Goal: Information Seeking & Learning: Find specific page/section

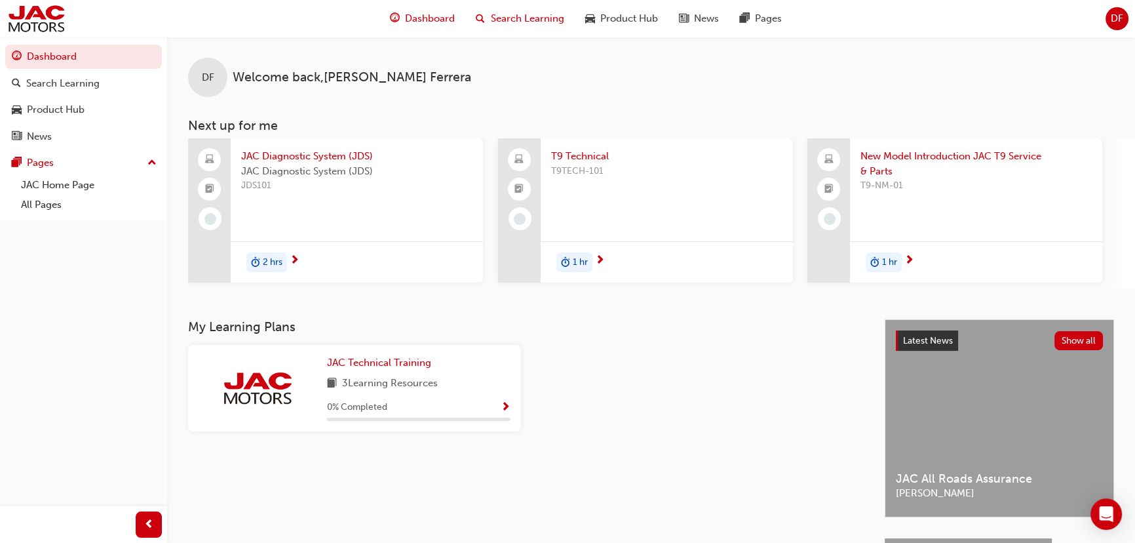
click at [548, 19] on span "Search Learning" at bounding box center [526, 18] width 73 height 15
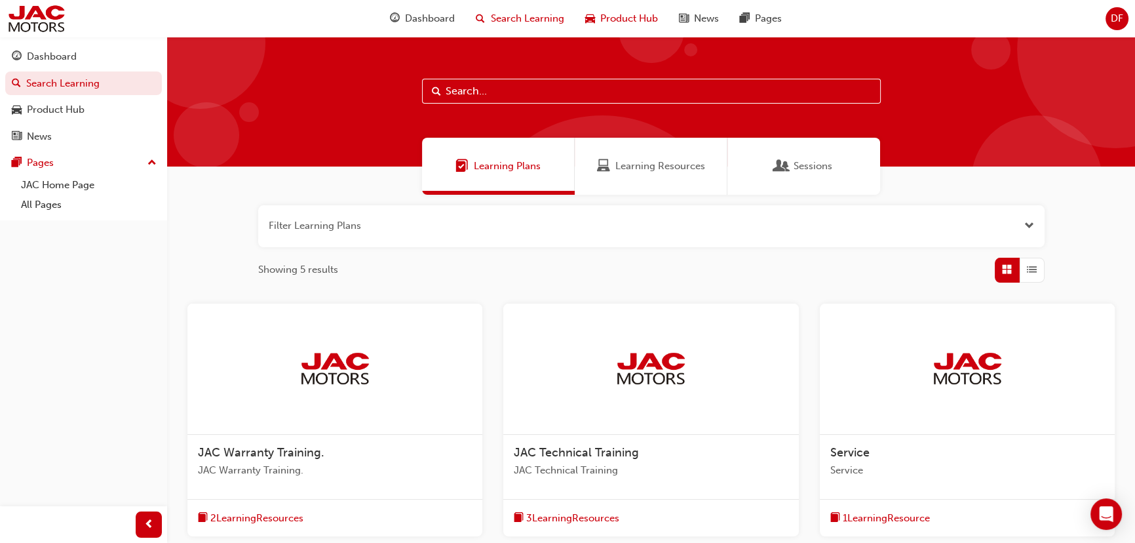
click at [600, 23] on span "Product Hub" at bounding box center [629, 18] width 58 height 15
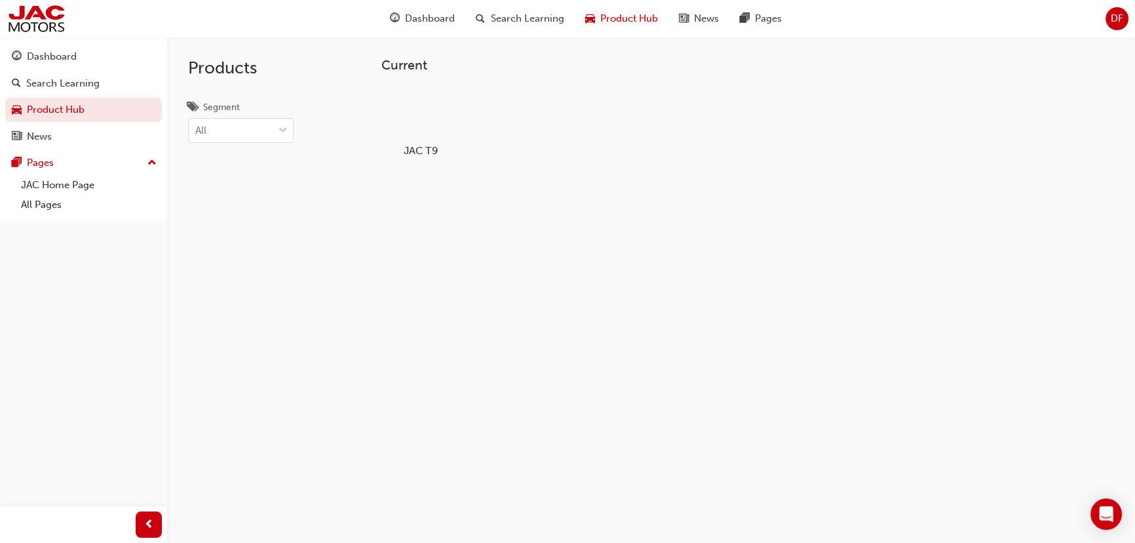
click at [421, 126] on div at bounding box center [421, 112] width 73 height 52
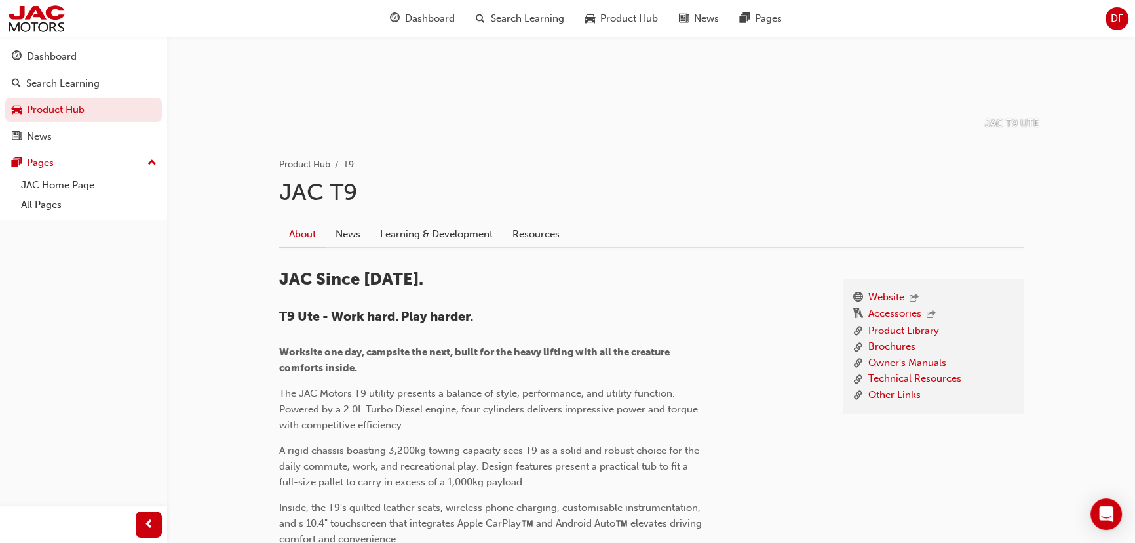
scroll to position [178, 0]
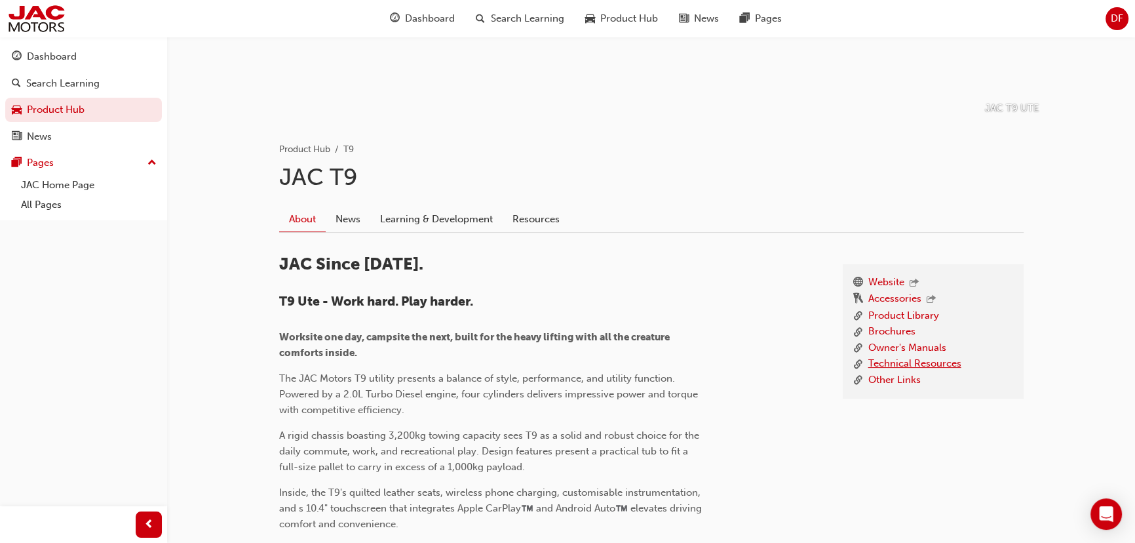
click at [909, 359] on link "Technical Resources" at bounding box center [914, 364] width 93 height 16
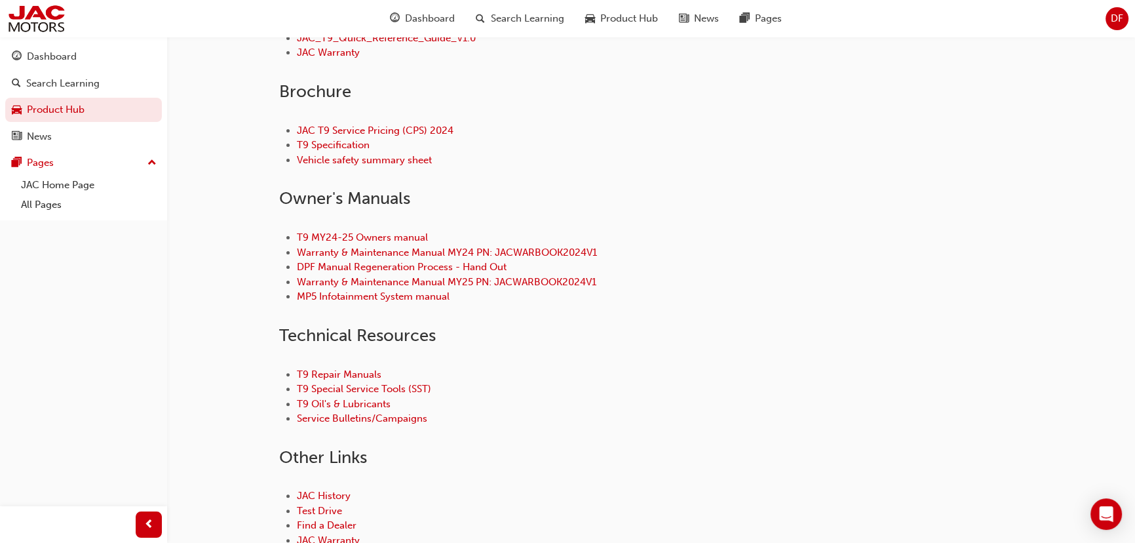
scroll to position [476, 0]
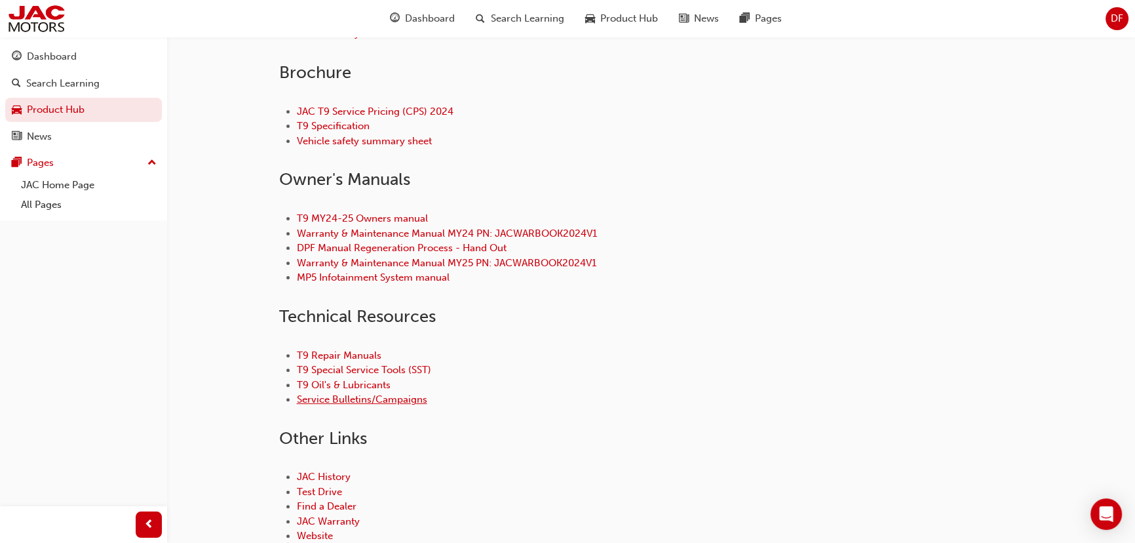
click at [347, 400] on link "Service Bulletins/Campaigns" at bounding box center [362, 399] width 130 height 12
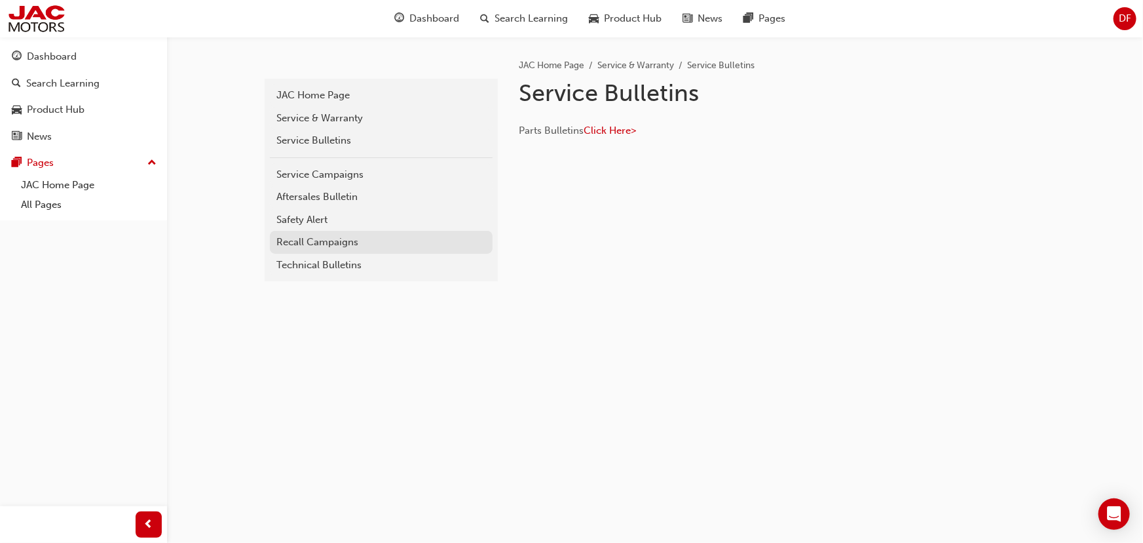
click at [341, 235] on div "Recall Campaigns" at bounding box center [382, 242] width 210 height 15
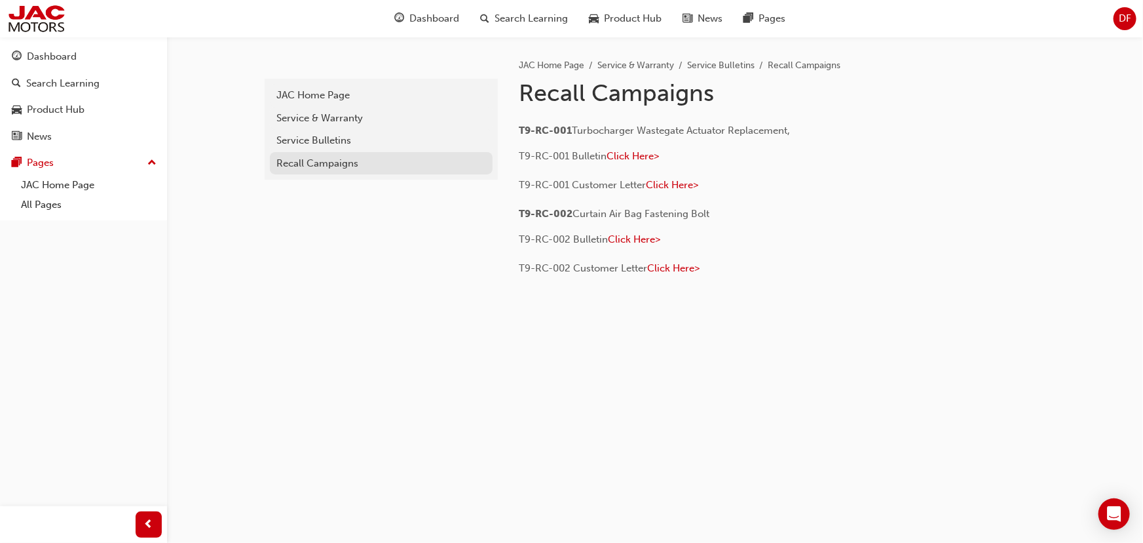
click at [356, 162] on div "Recall Campaigns" at bounding box center [382, 163] width 210 height 15
click at [351, 145] on div "Service Bulletins" at bounding box center [382, 140] width 210 height 15
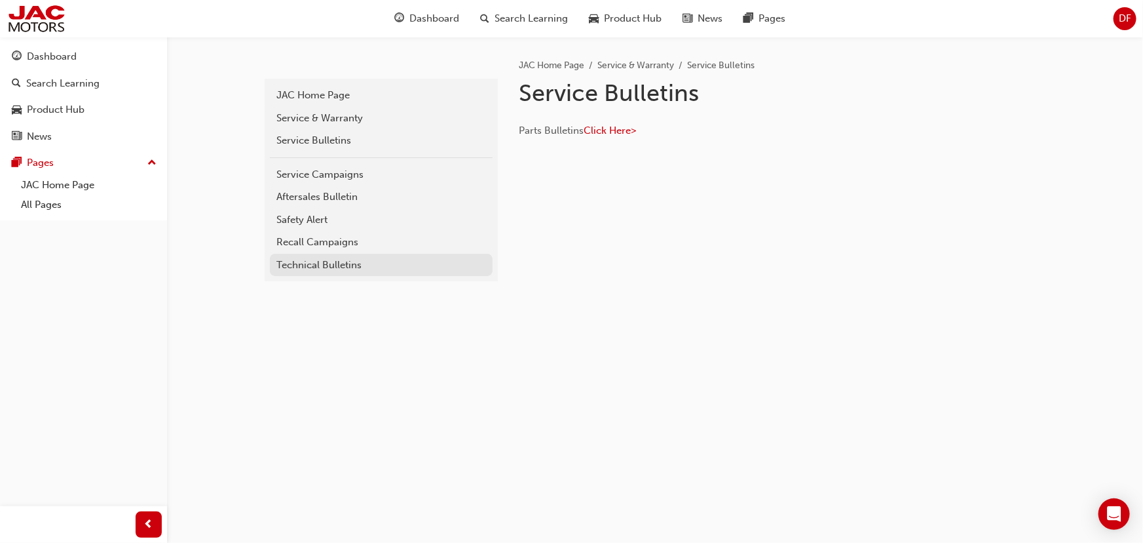
click at [344, 265] on div "Technical Bulletins" at bounding box center [382, 265] width 210 height 15
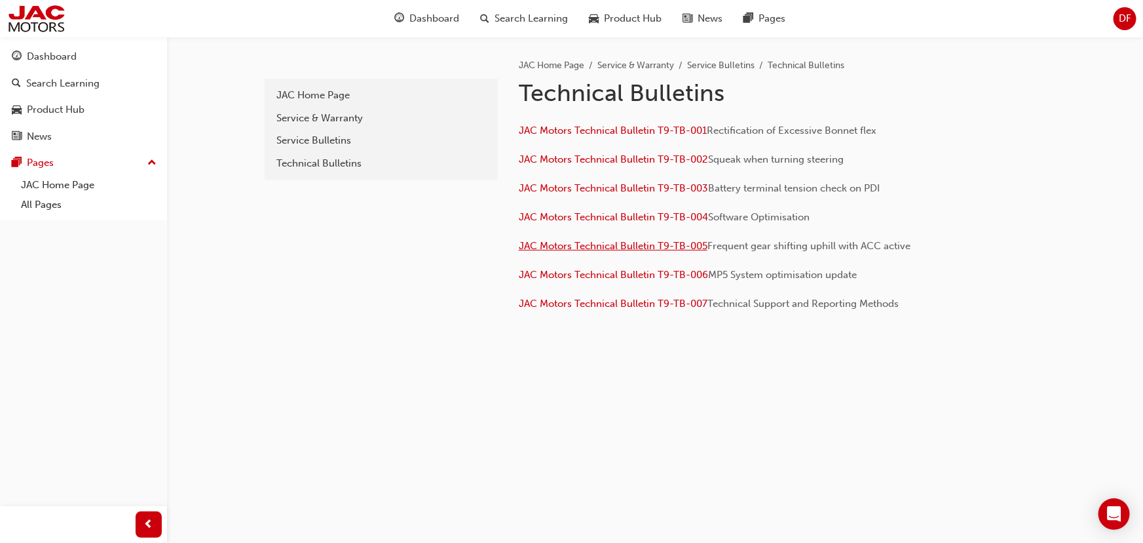
click at [626, 246] on span "JAC Motors Technical Bulletin T9-TB-005" at bounding box center [613, 246] width 189 height 12
click at [669, 301] on span "JAC Motors Technical Bulletin T9-TB-007" at bounding box center [613, 303] width 189 height 12
click at [627, 161] on span "JAC Motors Technical Bulletin T9-TB-002" at bounding box center [613, 159] width 189 height 12
click at [307, 139] on div "Service Bulletins" at bounding box center [382, 140] width 210 height 15
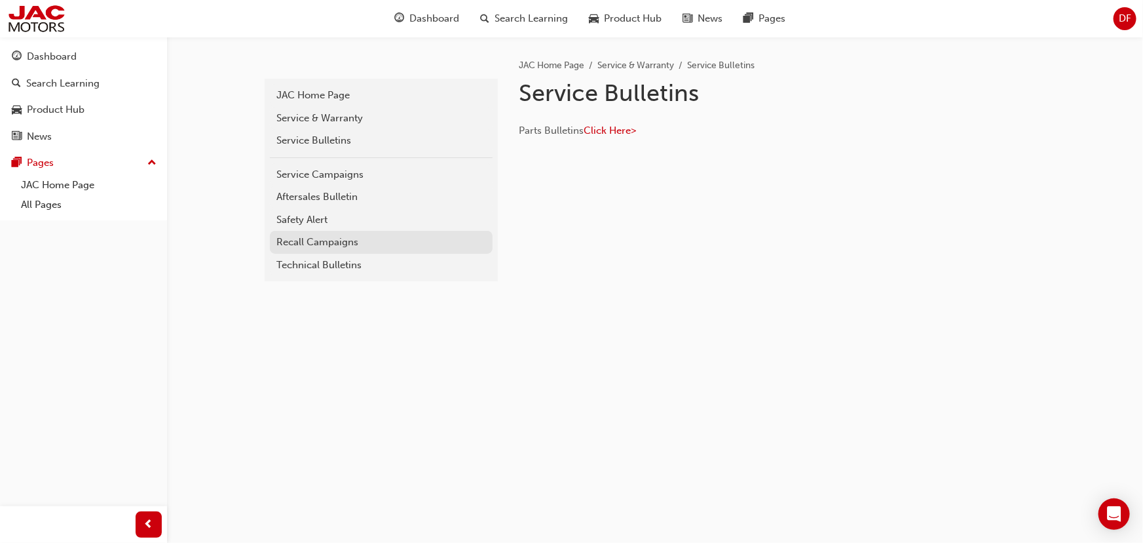
click at [311, 236] on div "Recall Campaigns" at bounding box center [382, 242] width 210 height 15
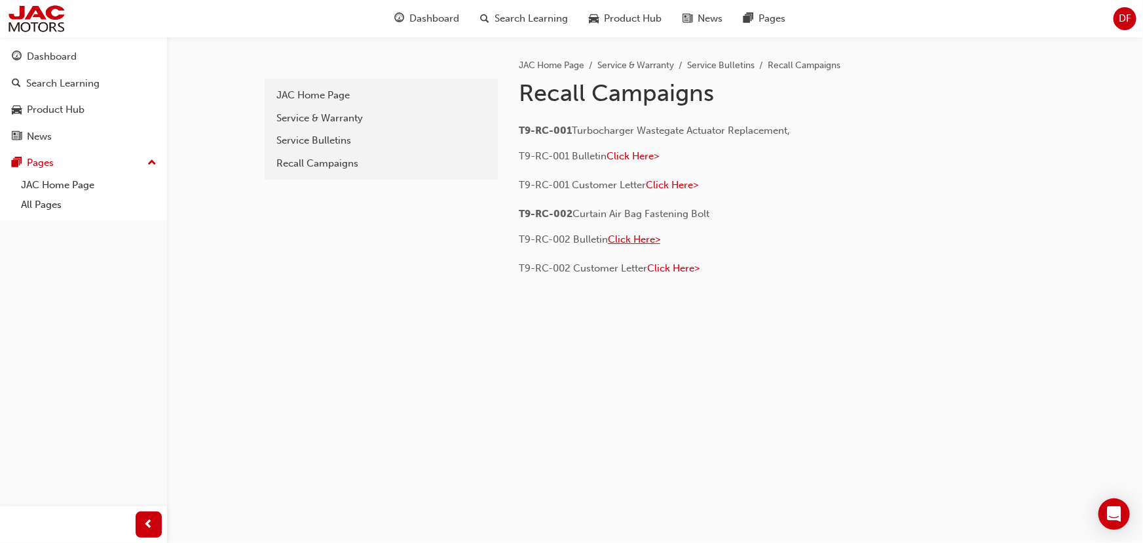
click at [640, 235] on span "Click Here>" at bounding box center [634, 239] width 52 height 12
click at [345, 145] on div "Service Bulletins" at bounding box center [382, 140] width 210 height 15
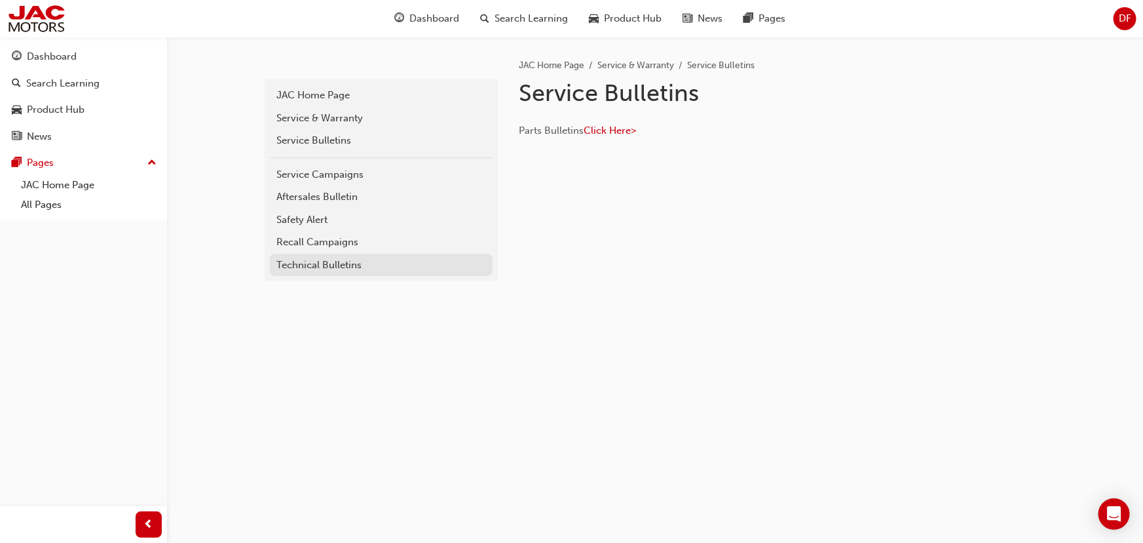
click at [346, 258] on div "Technical Bulletins" at bounding box center [382, 265] width 210 height 15
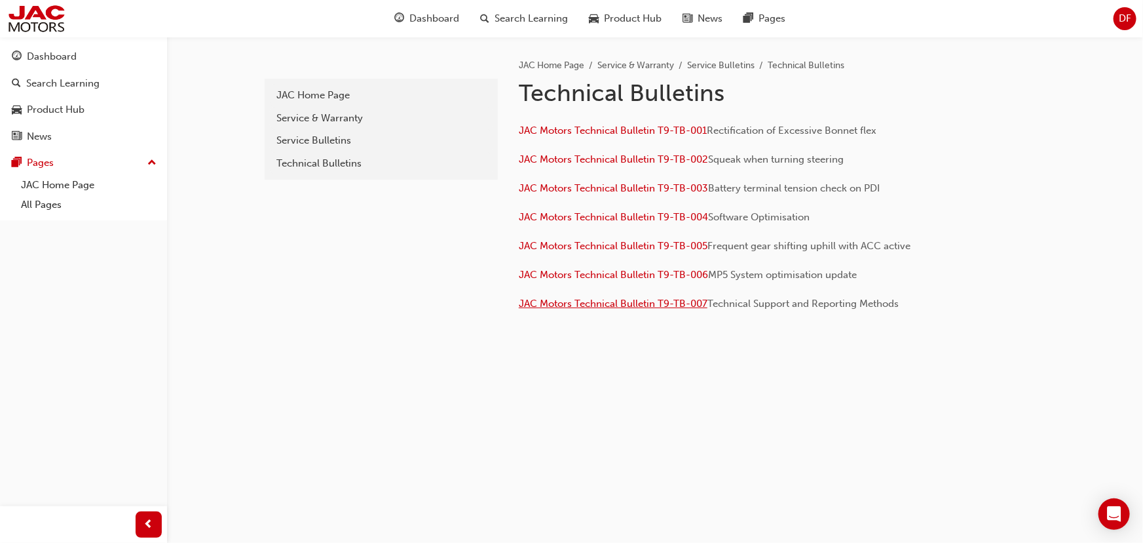
click at [683, 304] on span "JAC Motors Technical Bulletin T9-TB-007" at bounding box center [613, 303] width 189 height 12
